Goal: Information Seeking & Learning: Learn about a topic

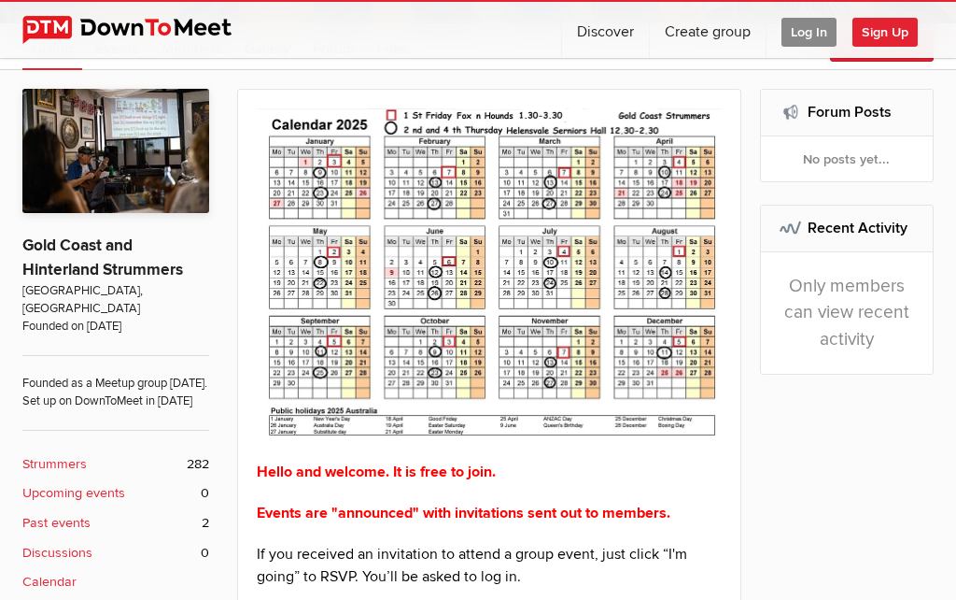
scroll to position [272, 0]
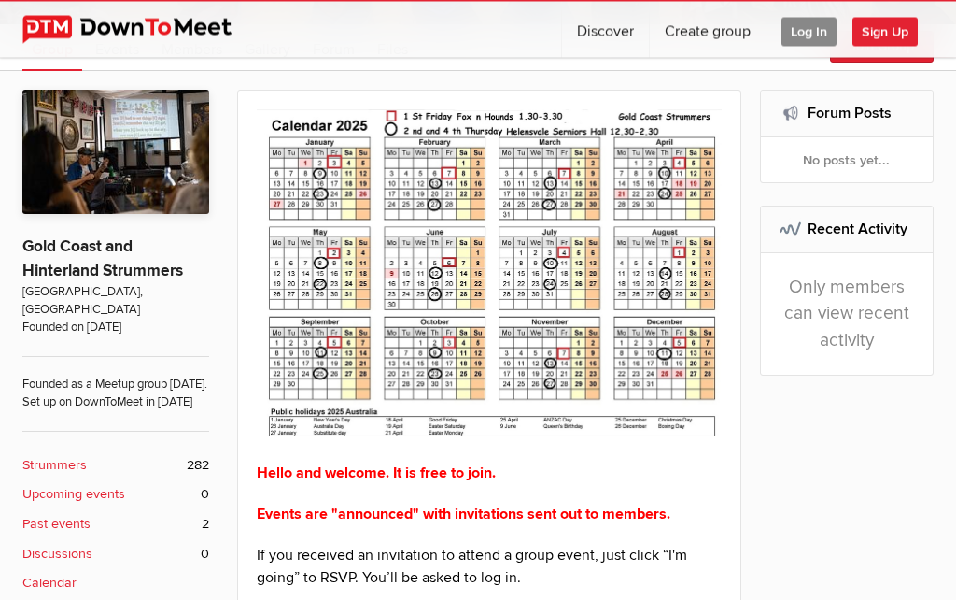
click at [741, 372] on div "Hello and welcome. It is free to join. Events are "announced" with invitations …" at bounding box center [489, 416] width 504 height 651
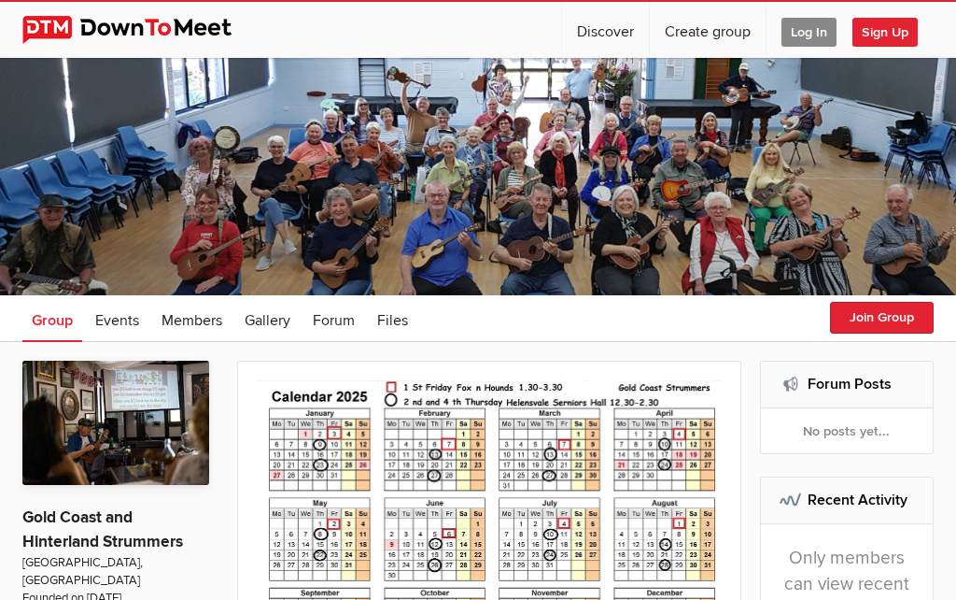
scroll to position [0, 0]
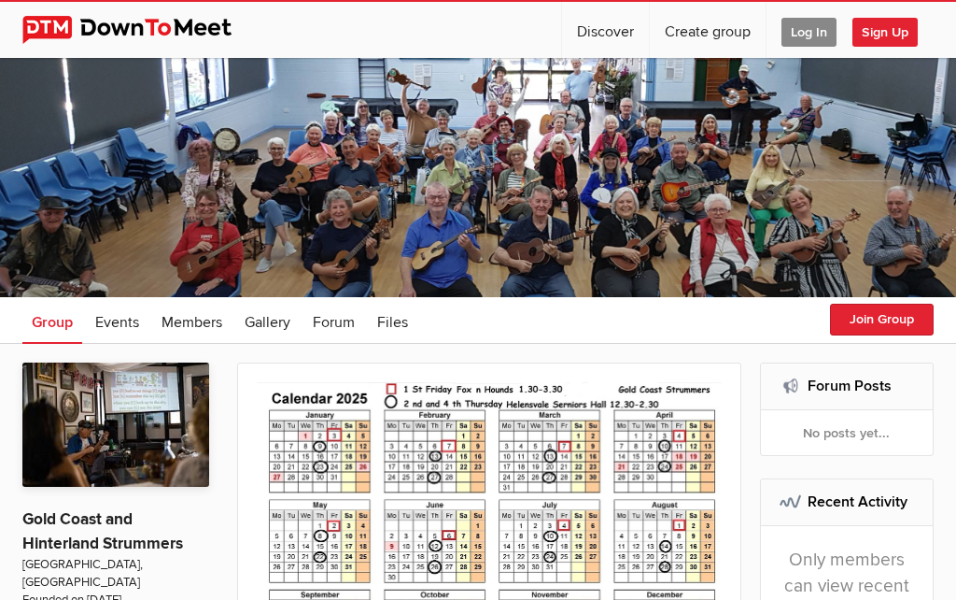
click at [116, 324] on span "Events" at bounding box center [117, 322] width 44 height 19
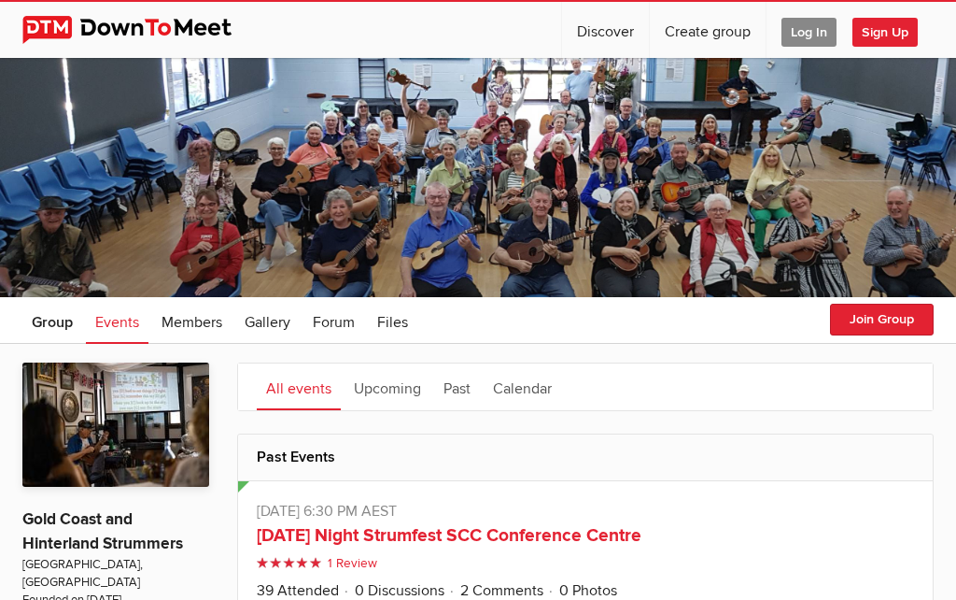
click at [715, 236] on div at bounding box center [478, 177] width 956 height 239
click at [362, 204] on div at bounding box center [478, 177] width 956 height 239
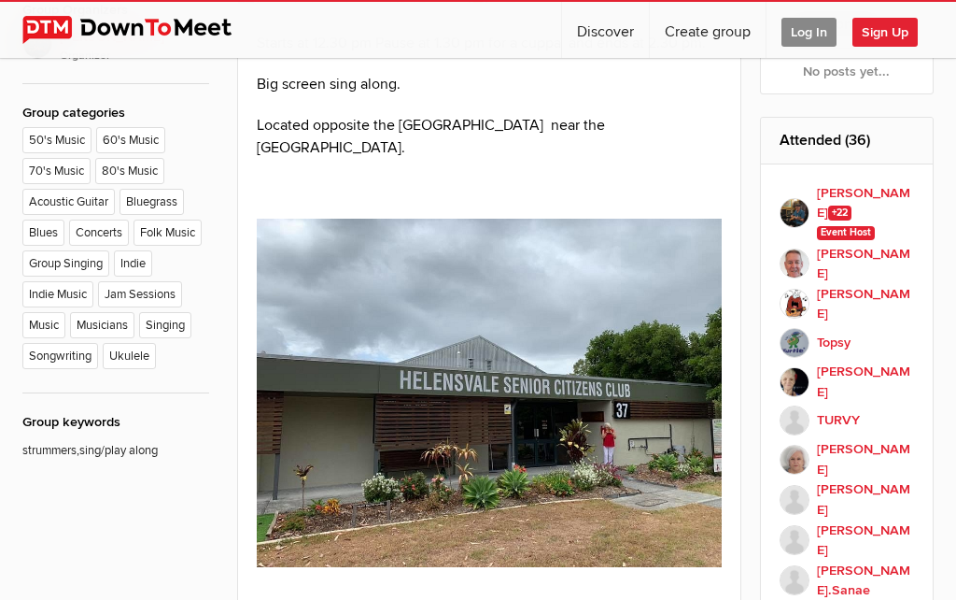
scroll to position [907, 0]
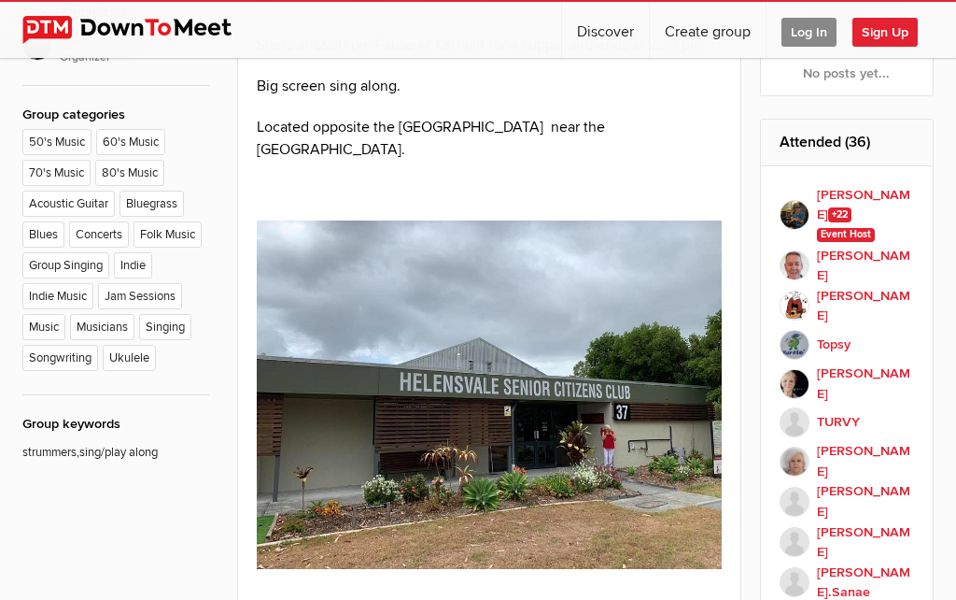
click at [134, 375] on li "Ukulele" at bounding box center [132, 360] width 58 height 31
click at [132, 375] on li "Ukulele" at bounding box center [132, 360] width 58 height 31
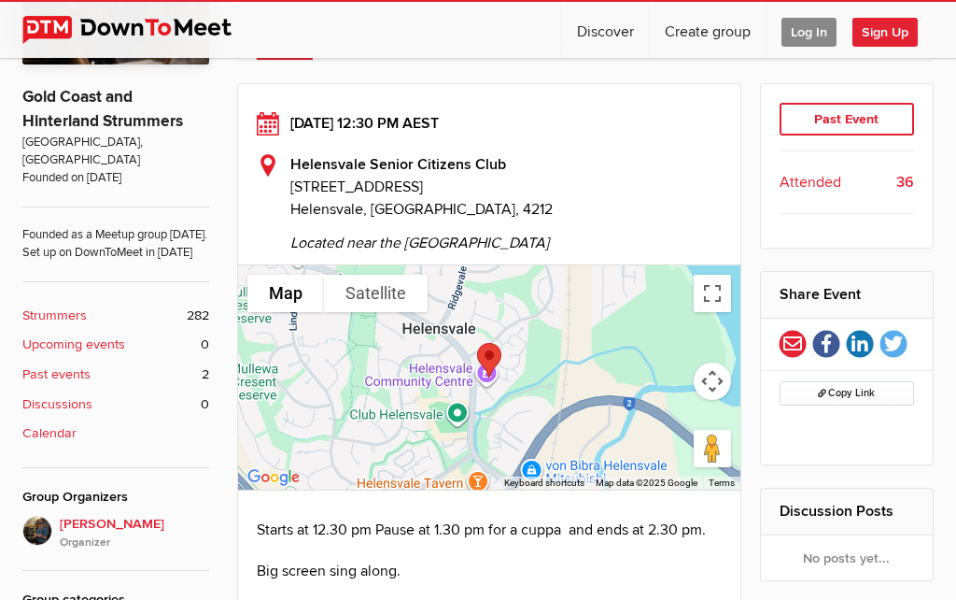
scroll to position [420, 0]
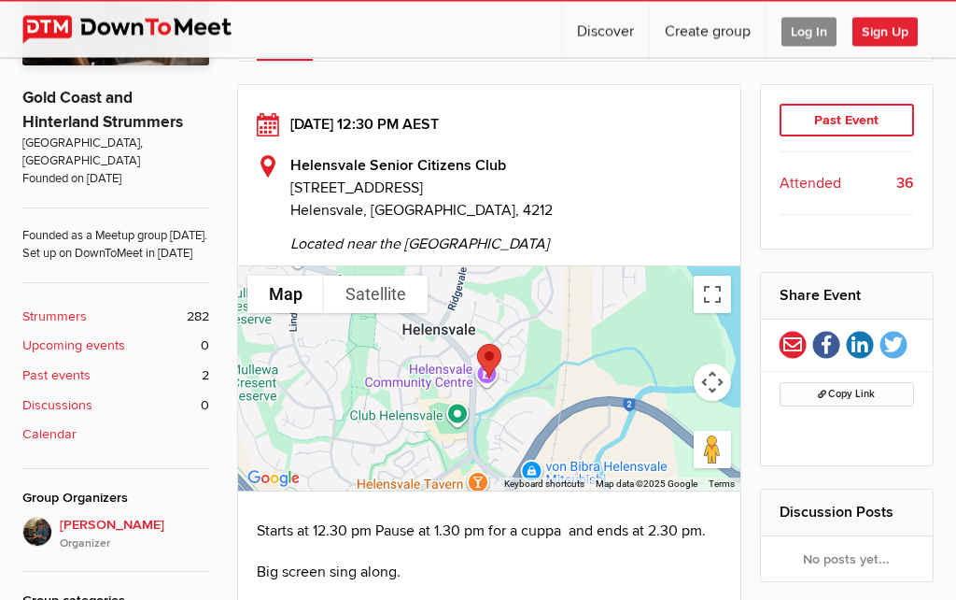
click at [53, 437] on b "Calendar" at bounding box center [49, 435] width 54 height 21
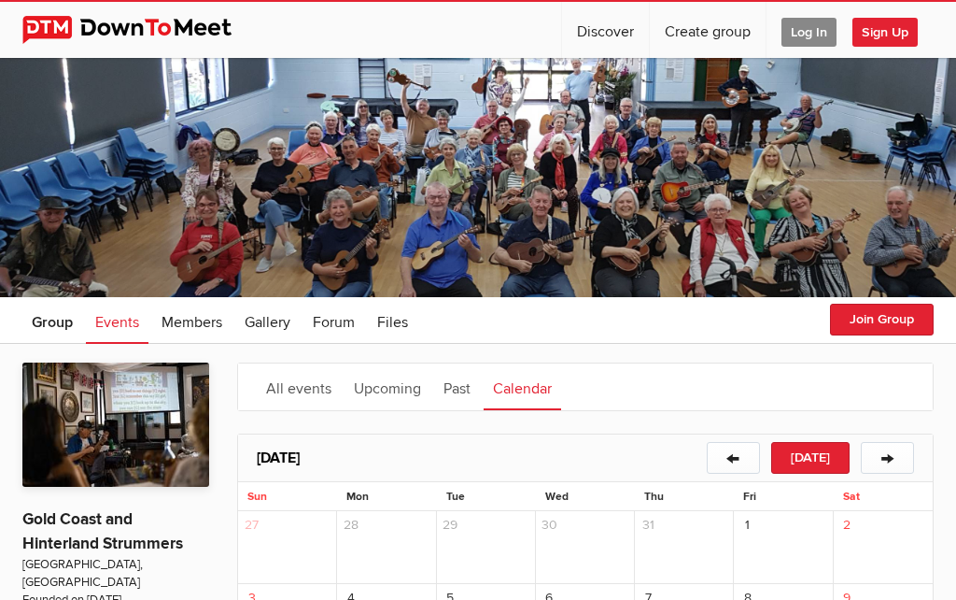
scroll to position [421, 0]
